Goal: Task Accomplishment & Management: Manage account settings

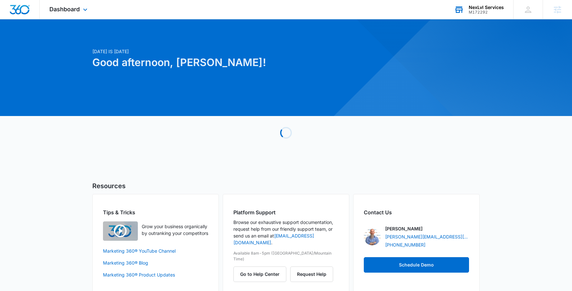
click at [489, 8] on div "NexLvl Services" at bounding box center [486, 7] width 35 height 5
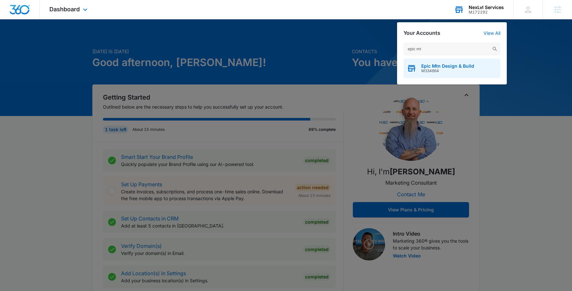
type input "epic mt"
click at [435, 66] on span "Epic Mtn Design & Build" at bounding box center [447, 66] width 53 height 5
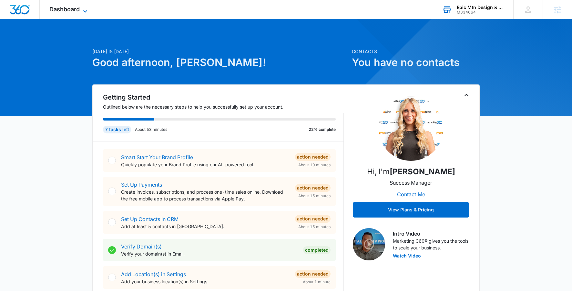
click at [71, 8] on span "Dashboard" at bounding box center [64, 9] width 30 height 7
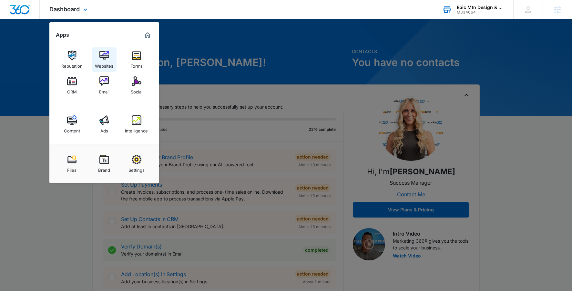
click at [107, 57] on img at bounding box center [104, 56] width 10 height 10
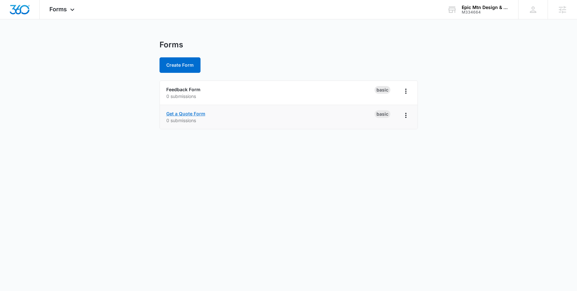
click at [196, 114] on link "Get a Quote Form" at bounding box center [185, 113] width 39 height 5
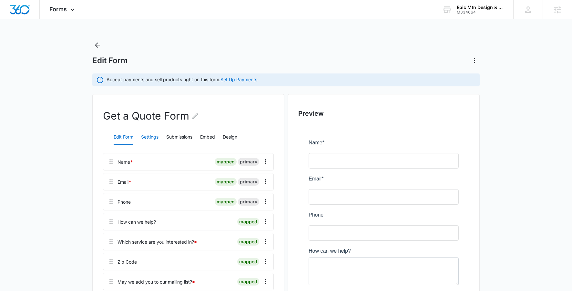
click at [158, 138] on button "Settings" at bounding box center [149, 137] width 17 height 15
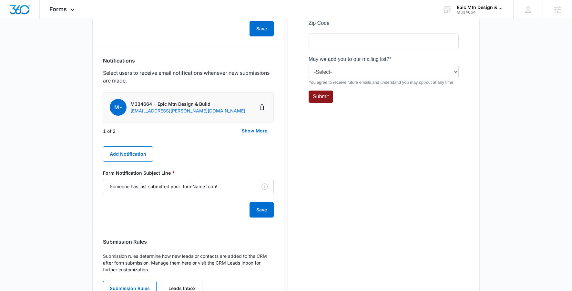
scroll to position [349, 0]
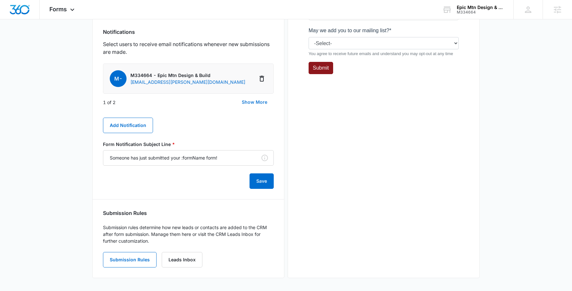
click at [242, 101] on button "Show More" at bounding box center [254, 102] width 38 height 15
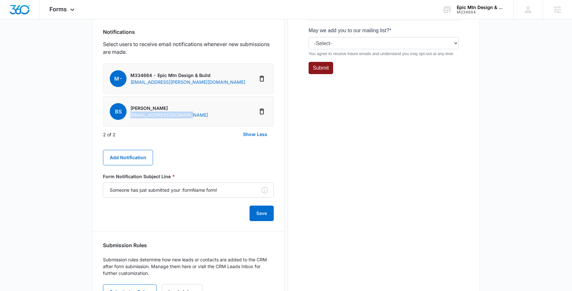
drag, startPoint x: 199, startPoint y: 116, endPoint x: 129, endPoint y: 115, distance: 70.4
click at [129, 115] on li "BS Brandon Seldomridge seldomlyrigid@gmail.com" at bounding box center [188, 111] width 171 height 30
copy p "seldomlyrigid@gmail.com"
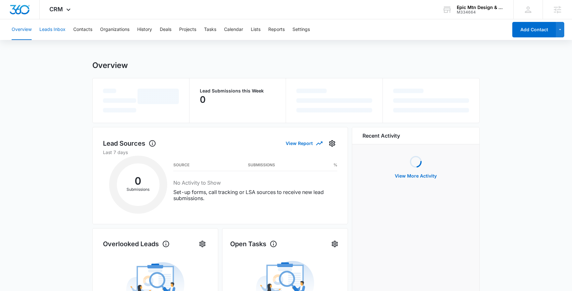
click at [54, 23] on button "Leads Inbox" at bounding box center [52, 29] width 26 height 21
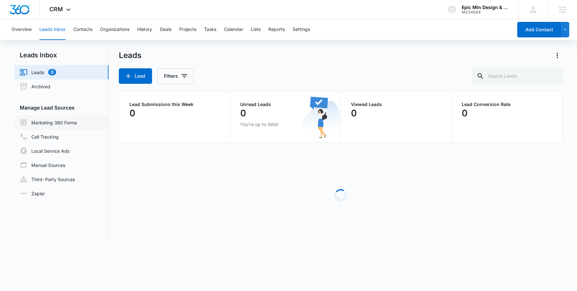
click at [59, 127] on link "Marketing 360 Forms" at bounding box center [48, 123] width 57 height 8
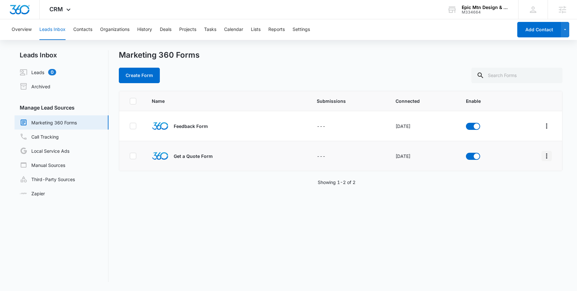
click at [544, 154] on icon "Overflow Menu" at bounding box center [546, 156] width 8 height 8
click at [519, 192] on div "Field Mapping" at bounding box center [512, 193] width 36 height 5
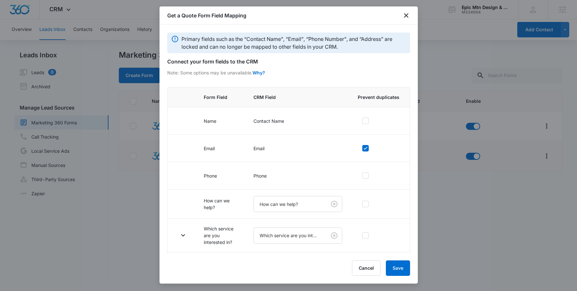
scroll to position [61, 0]
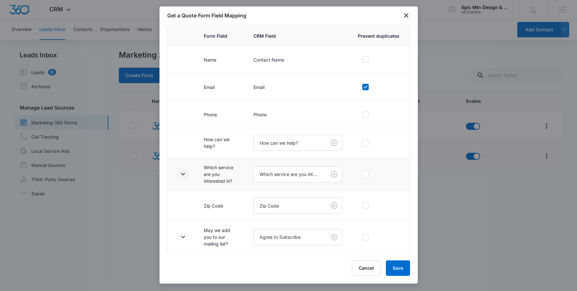
click at [182, 175] on icon "button" at bounding box center [183, 174] width 8 height 8
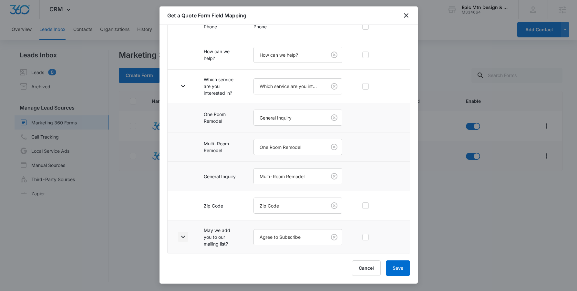
click at [181, 241] on icon "button" at bounding box center [183, 237] width 8 height 8
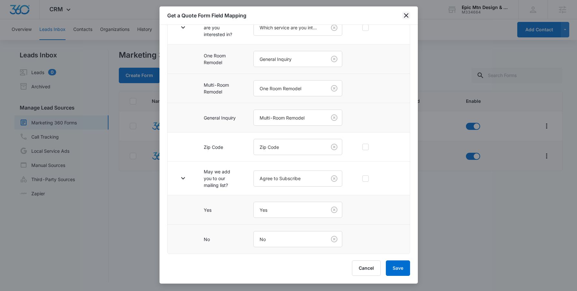
click at [402, 16] on icon "close" at bounding box center [406, 16] width 8 height 8
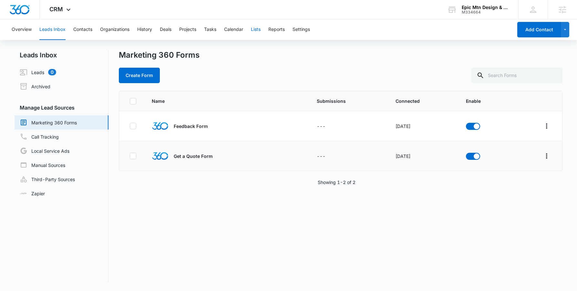
click at [257, 26] on button "Lists" at bounding box center [256, 29] width 10 height 21
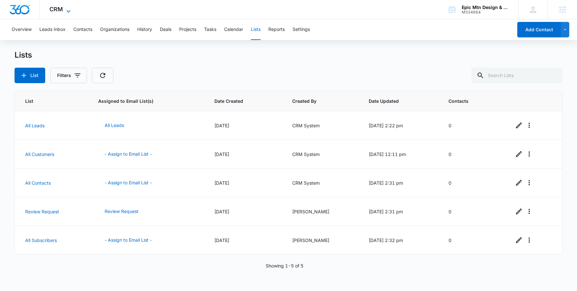
click at [60, 6] on span "CRM" at bounding box center [56, 9] width 14 height 7
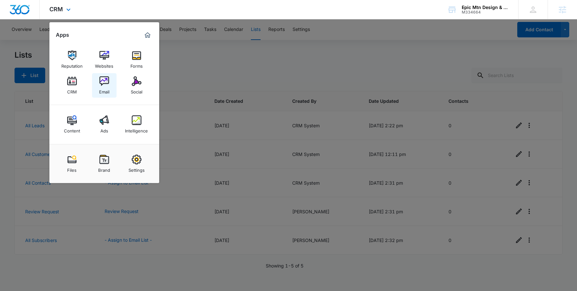
click at [108, 80] on img at bounding box center [104, 81] width 10 height 10
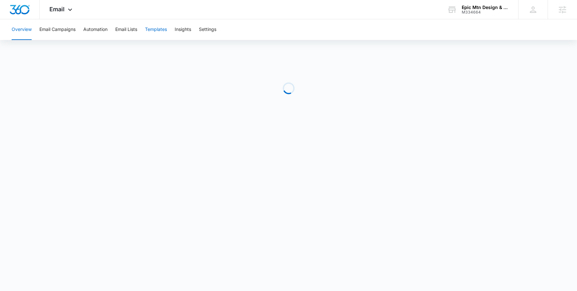
click at [159, 25] on button "Templates" at bounding box center [156, 29] width 22 height 21
click at [96, 35] on button "Automation" at bounding box center [95, 29] width 24 height 21
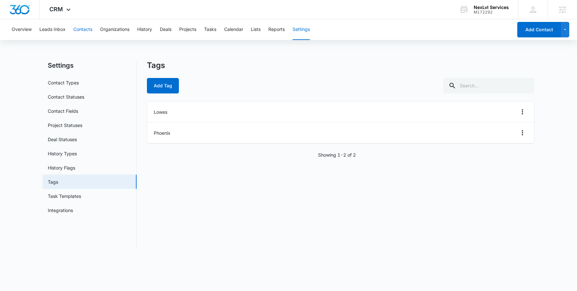
click at [83, 28] on button "Contacts" at bounding box center [82, 29] width 19 height 21
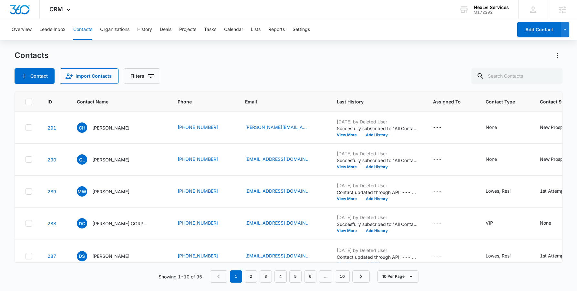
click at [26, 103] on icon at bounding box center [29, 102] width 6 height 6
click at [25, 102] on input "checkbox" at bounding box center [25, 102] width 0 height 0
checkbox input "true"
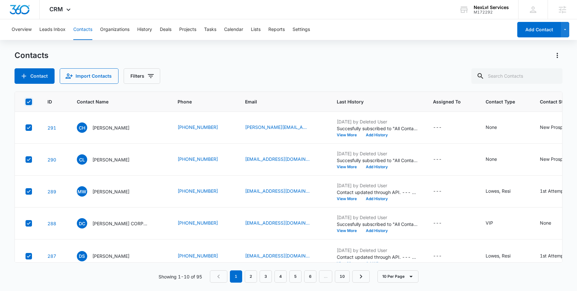
checkbox input "true"
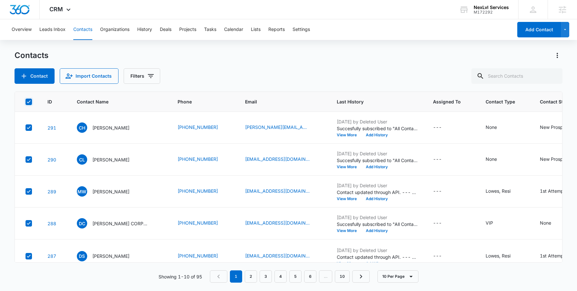
checkbox input "true"
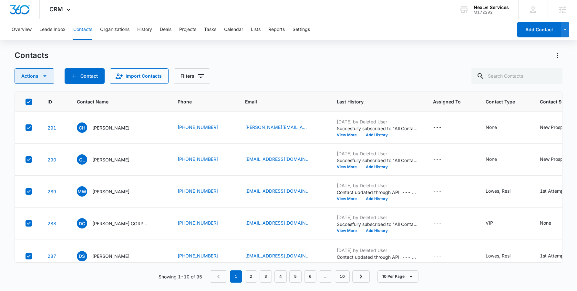
click at [37, 77] on button "Actions" at bounding box center [35, 75] width 40 height 15
click at [205, 74] on button "Filters" at bounding box center [192, 75] width 36 height 15
